Goal: Information Seeking & Learning: Understand process/instructions

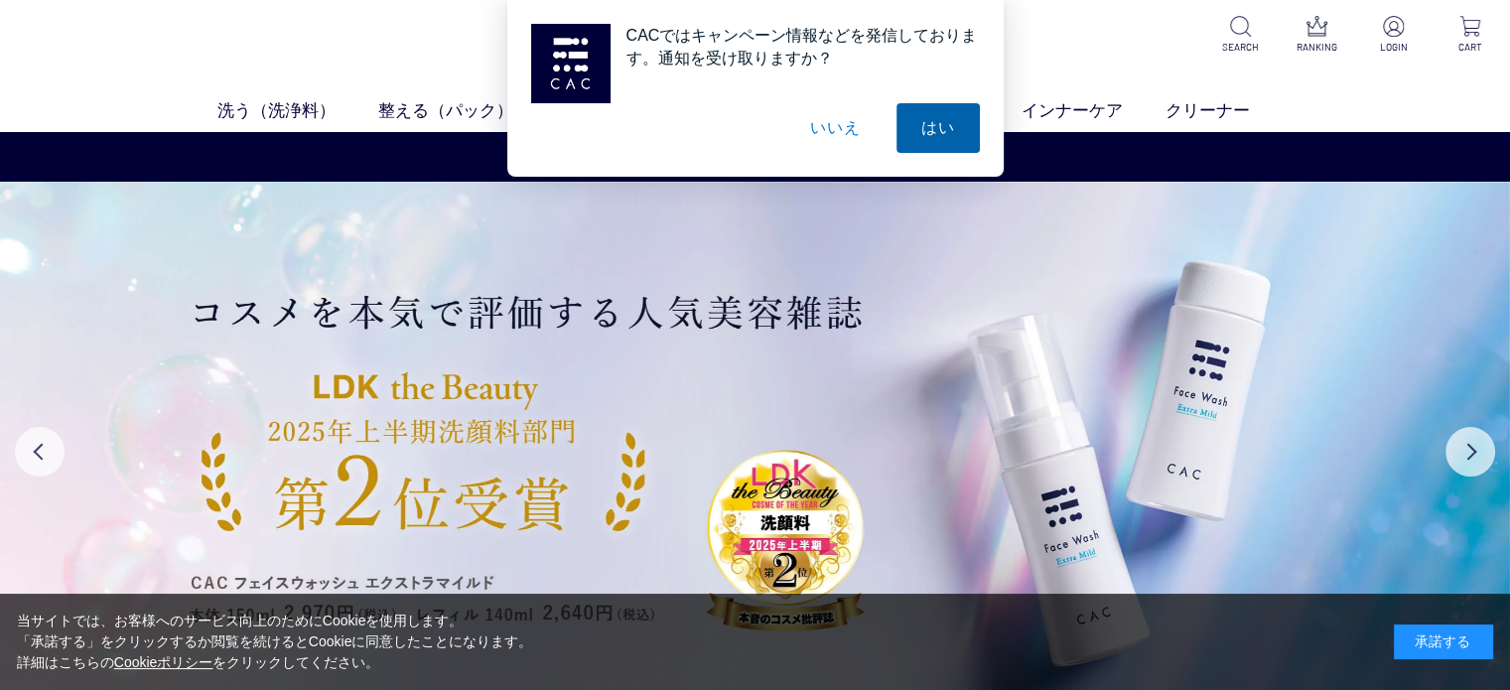
click at [925, 128] on button "はい" at bounding box center [937, 128] width 83 height 50
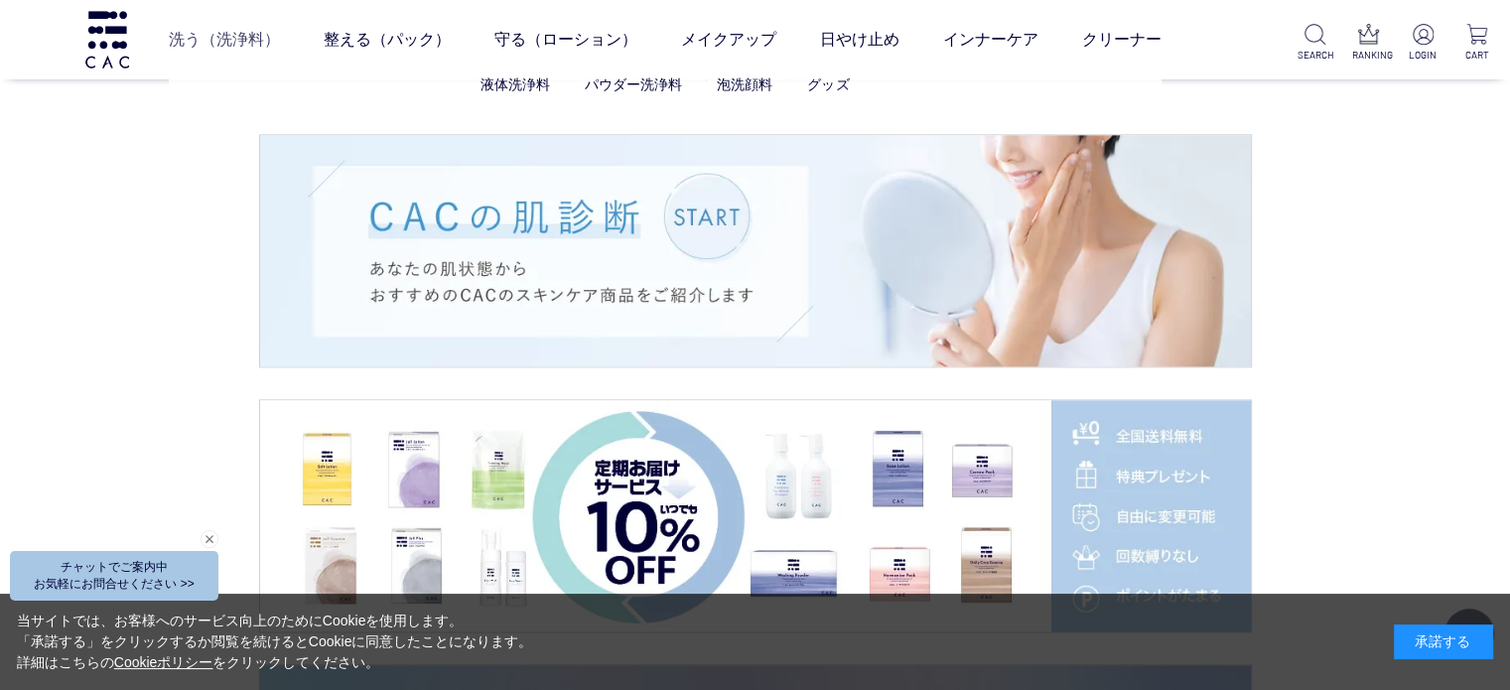
scroll to position [2580, 0]
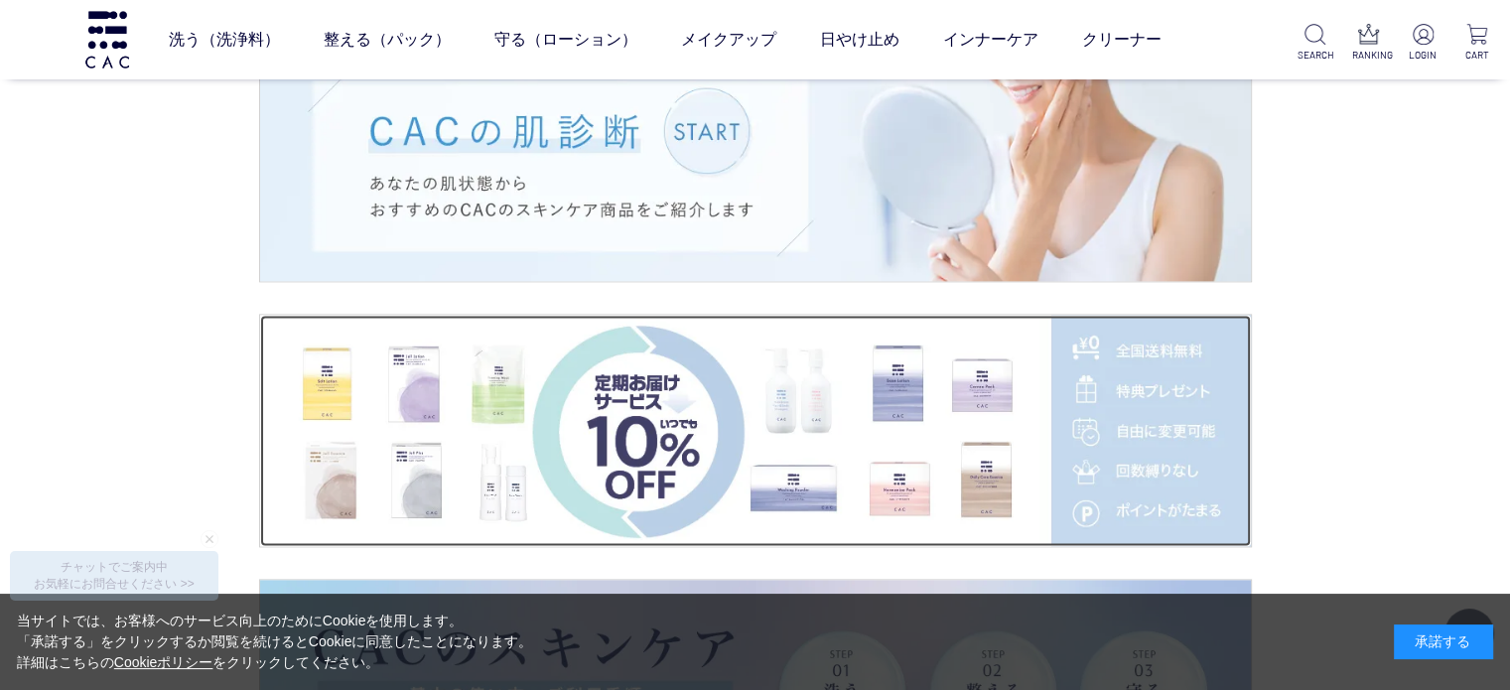
click at [1141, 388] on img at bounding box center [755, 430] width 990 height 231
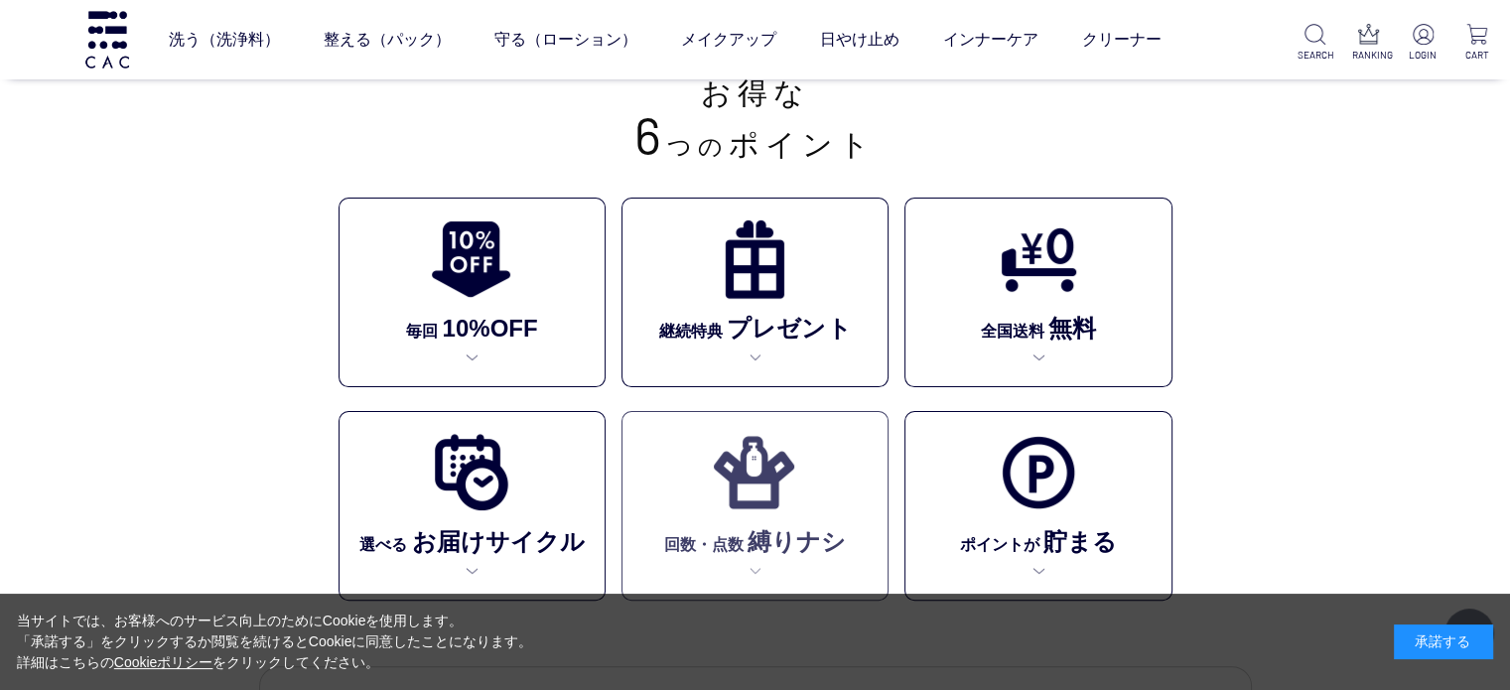
scroll to position [397, 0]
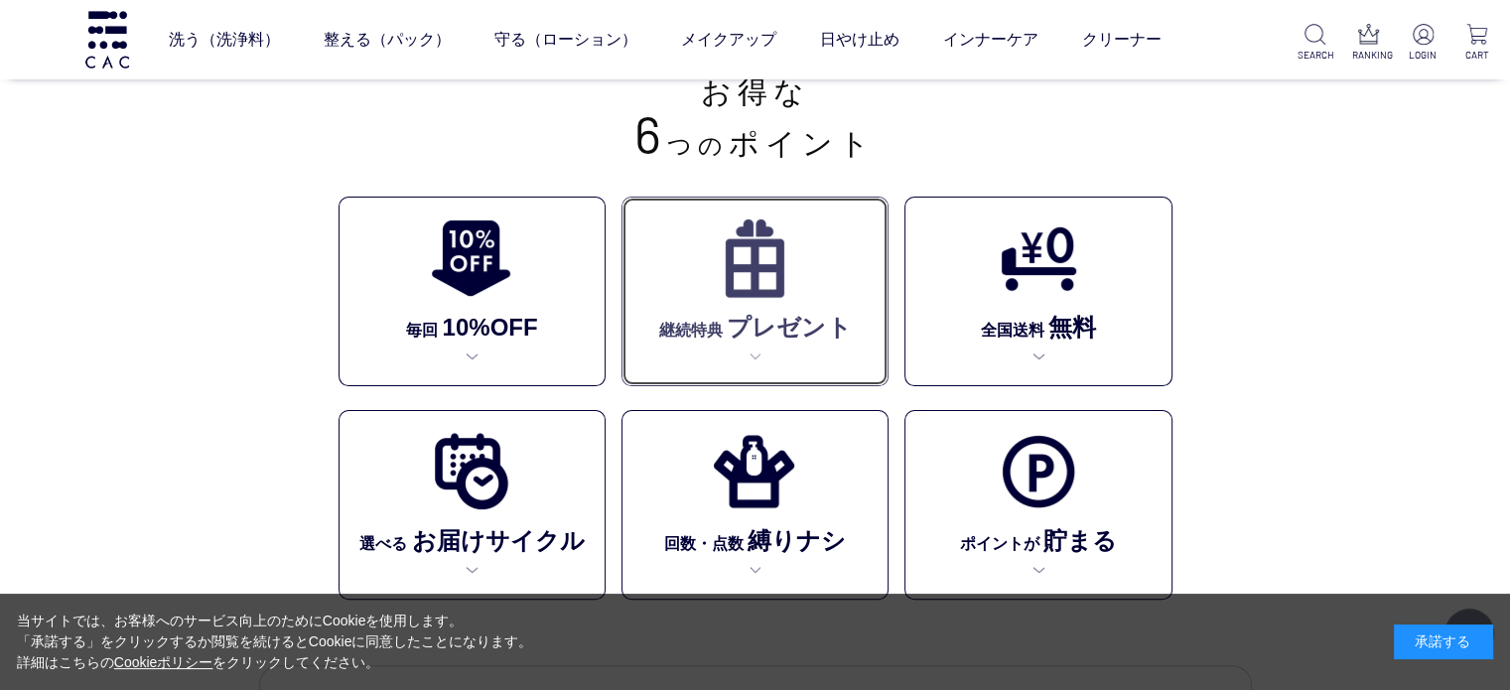
click at [762, 311] on p "継続特典 プレゼント" at bounding box center [755, 326] width 193 height 39
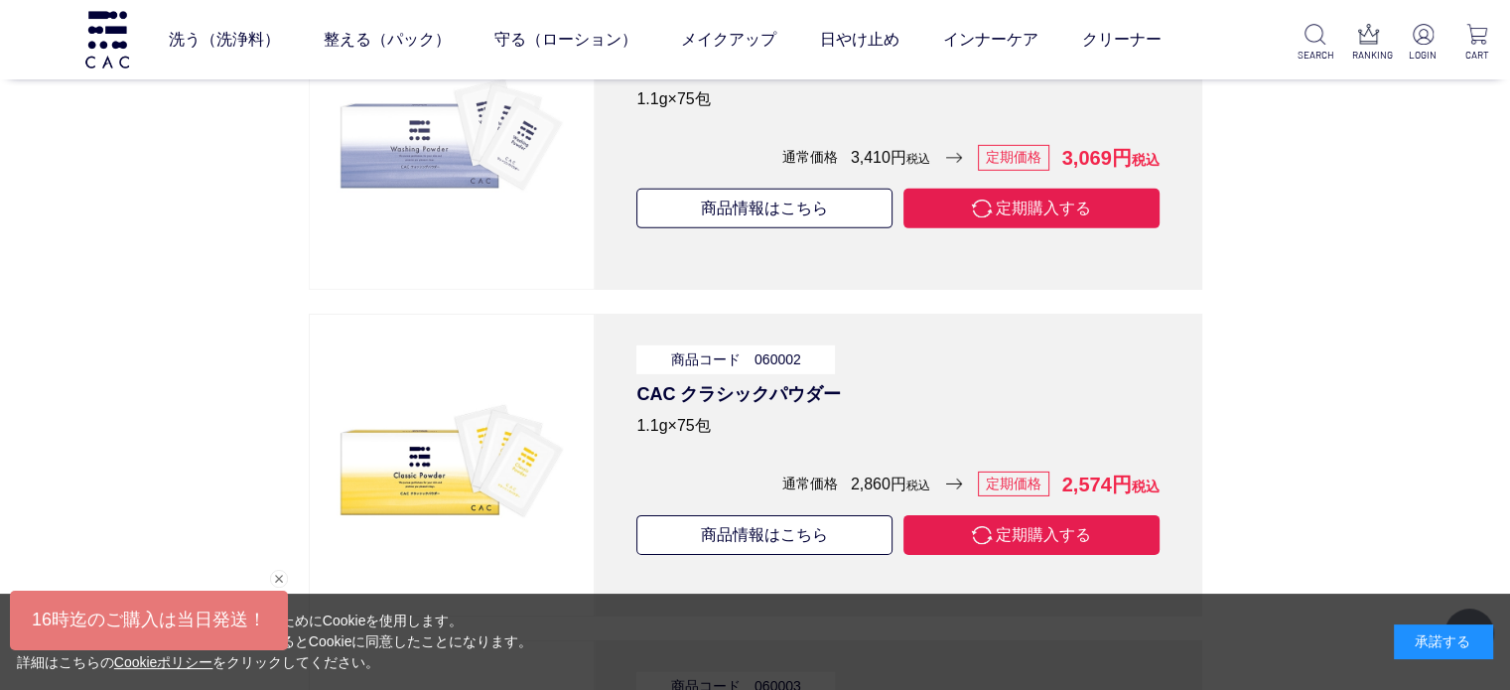
scroll to position [6169, 0]
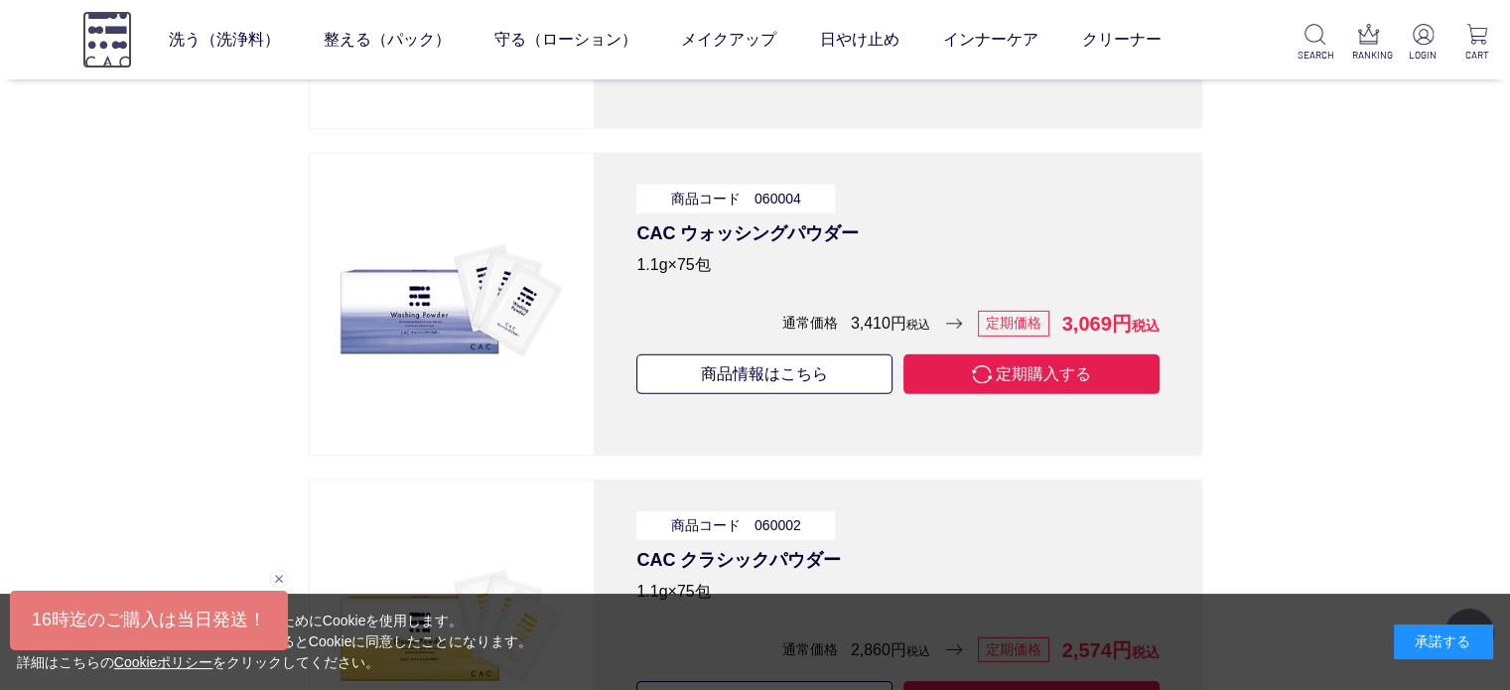
click at [104, 43] on img at bounding box center [107, 39] width 50 height 57
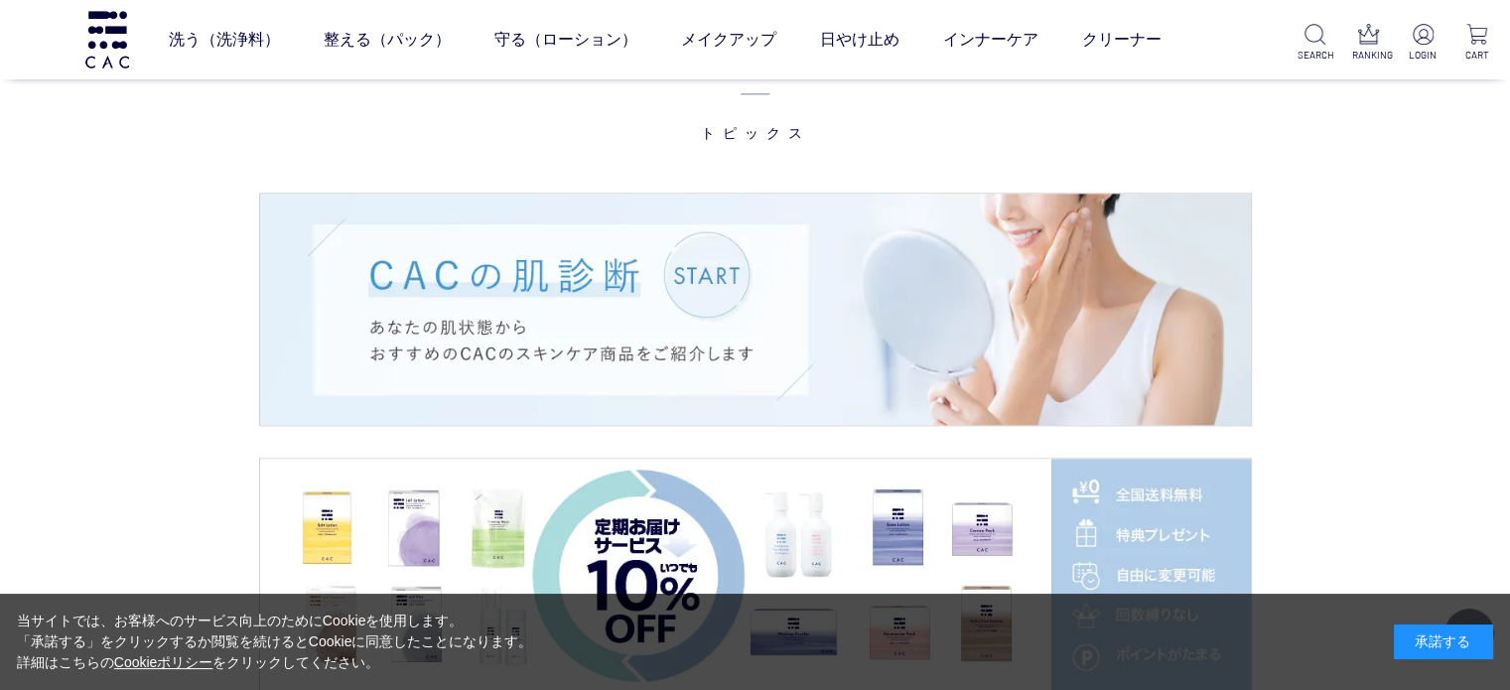
scroll to position [2580, 0]
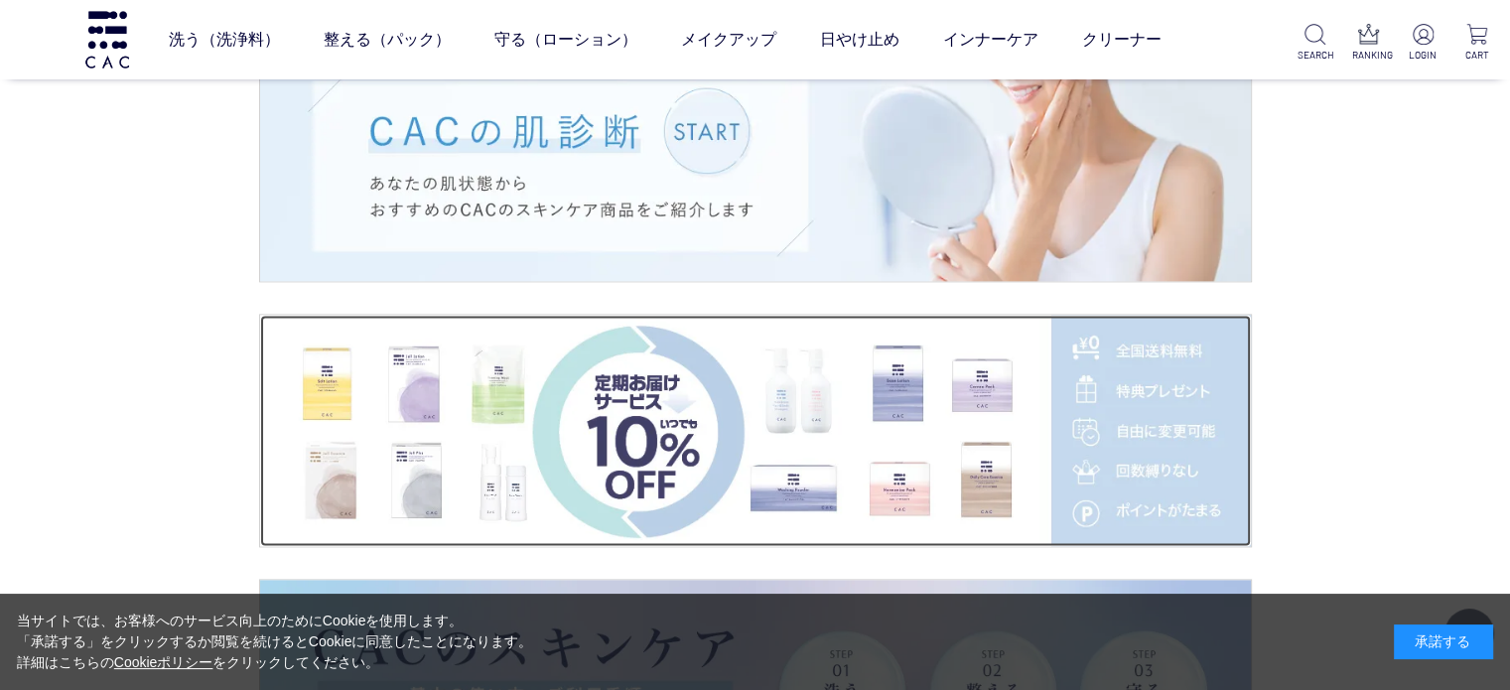
click at [1156, 380] on img at bounding box center [755, 430] width 990 height 231
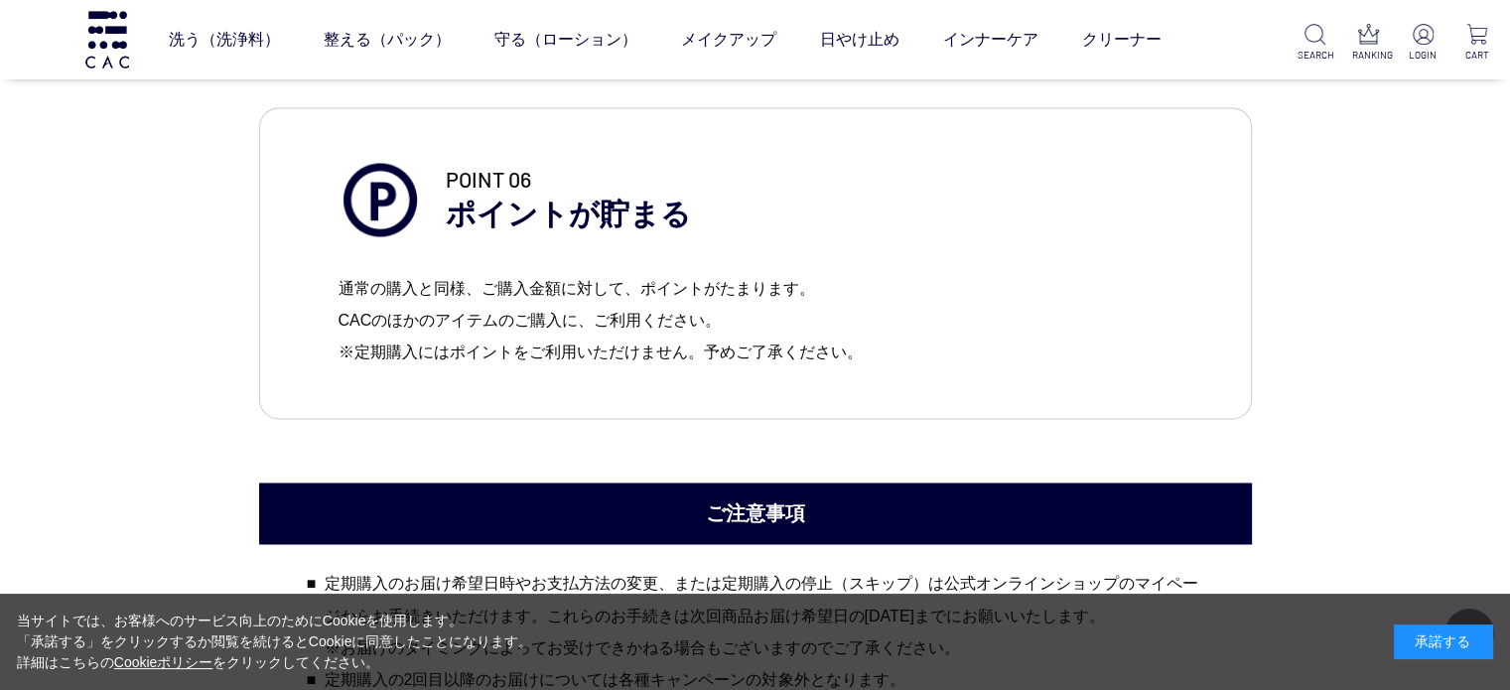
scroll to position [3077, 0]
